Goal: Information Seeking & Learning: Learn about a topic

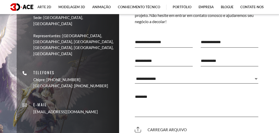
scroll to position [2973, 0]
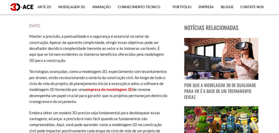
scroll to position [164, 0]
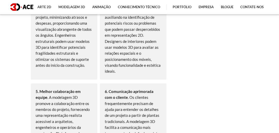
scroll to position [710, 0]
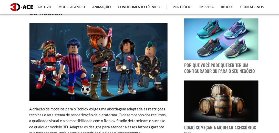
scroll to position [382, 0]
